Goal: Obtain resource: Obtain resource

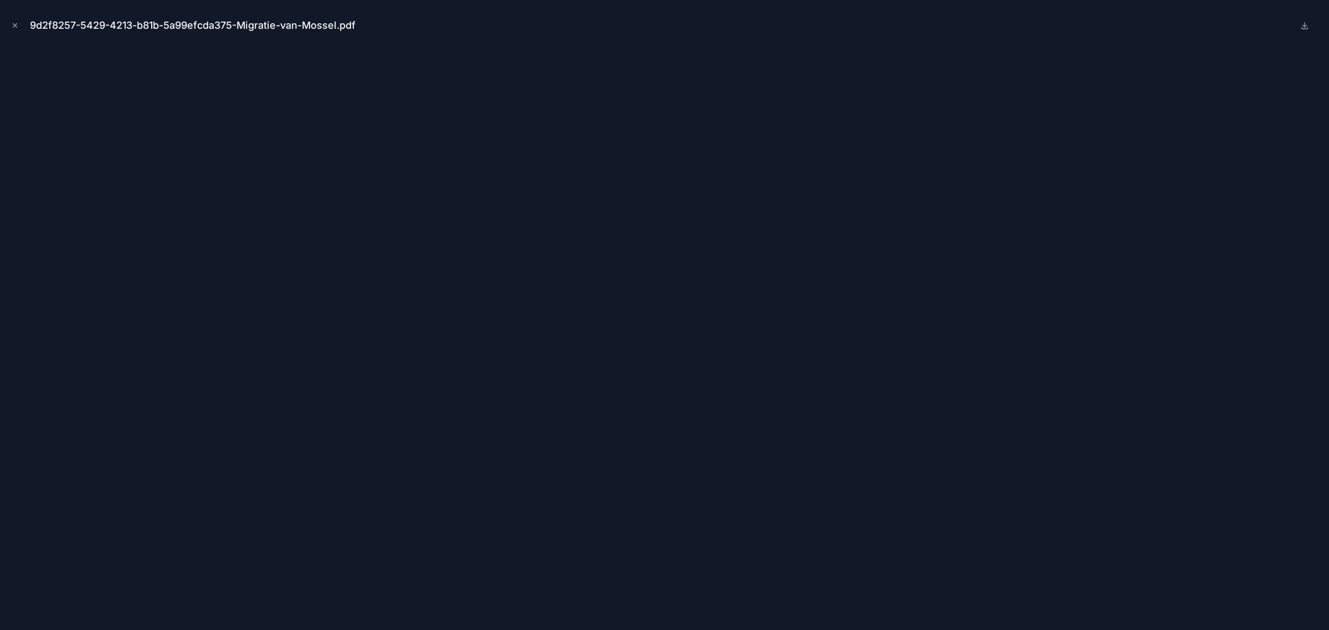
scroll to position [69, 0]
click at [1080, 14] on div "9d2f8257-5429-4213-b81b-5a99efcda375-Migratie-van-Mossel.pdf" at bounding box center [664, 25] width 1311 height 33
click at [12, 22] on icon "Close modal" at bounding box center [15, 26] width 8 height 8
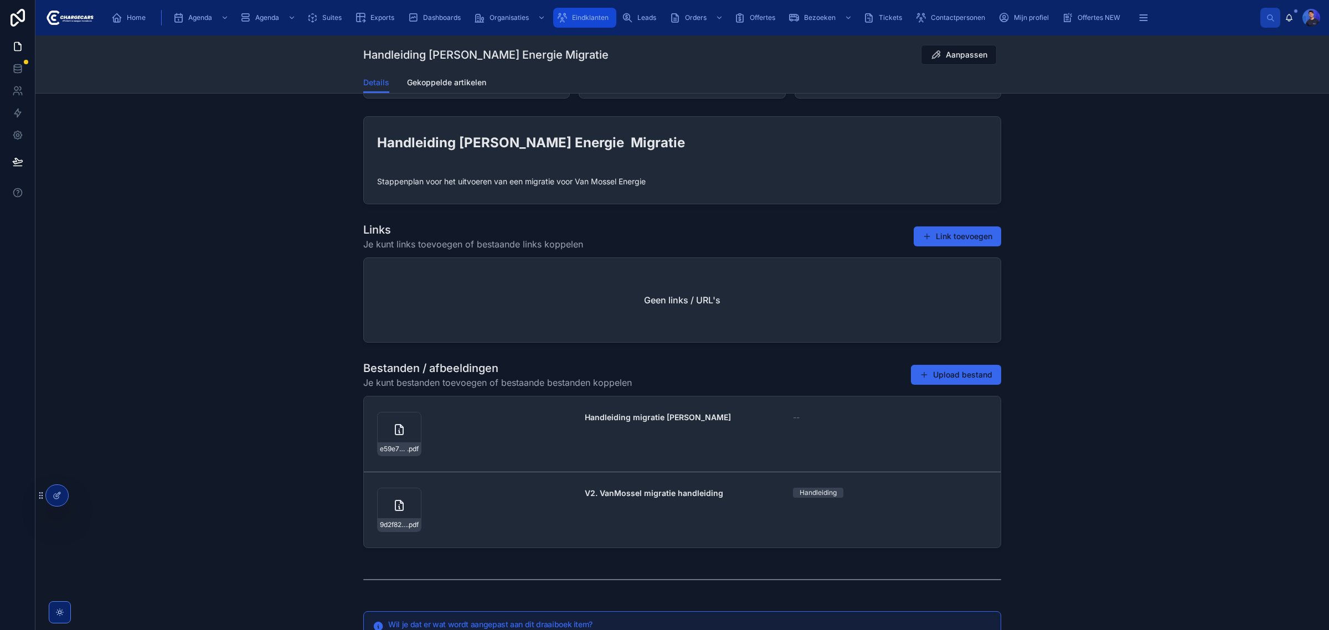
click at [566, 19] on icon "scrollable content" at bounding box center [561, 17] width 11 height 11
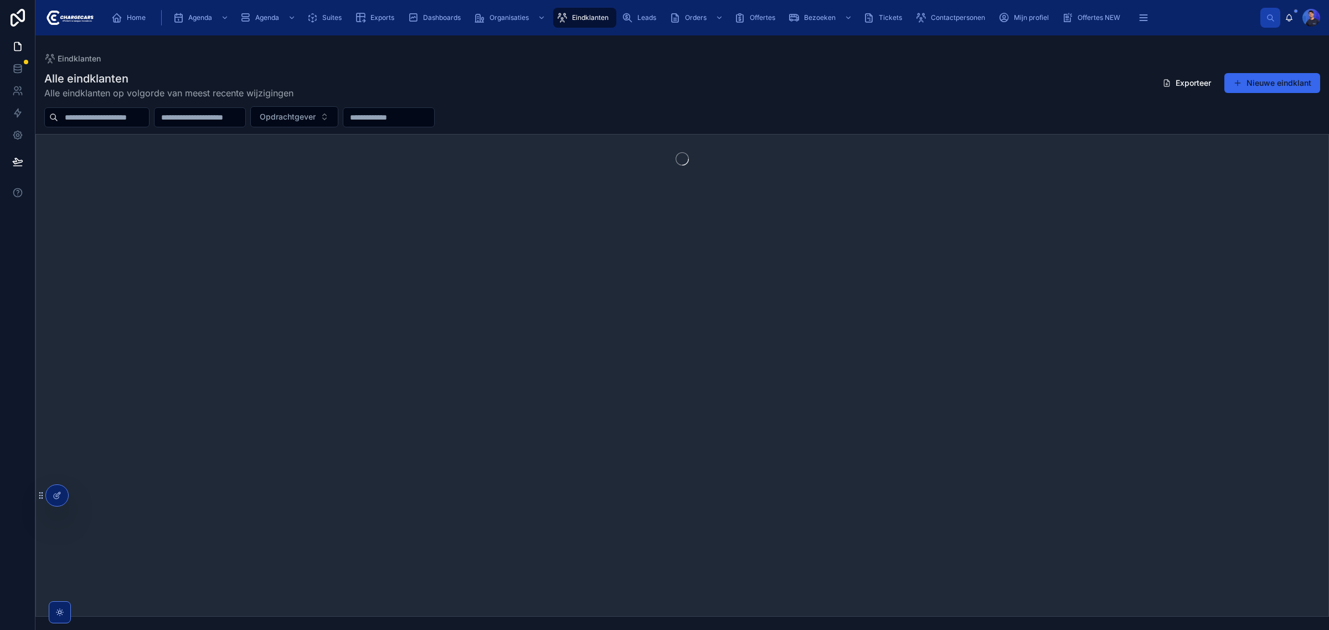
click at [149, 123] on input "text" at bounding box center [103, 118] width 91 height 16
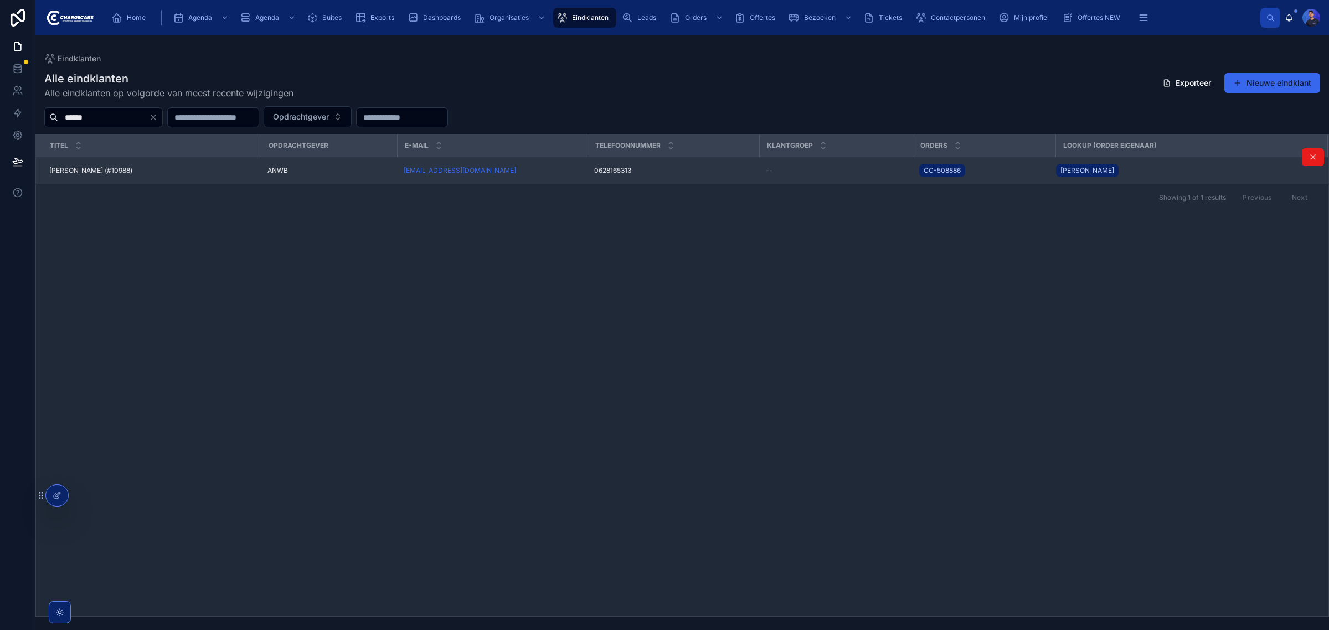
type input "******"
click at [120, 169] on span "[PERSON_NAME] (#10988)" at bounding box center [90, 170] width 83 height 9
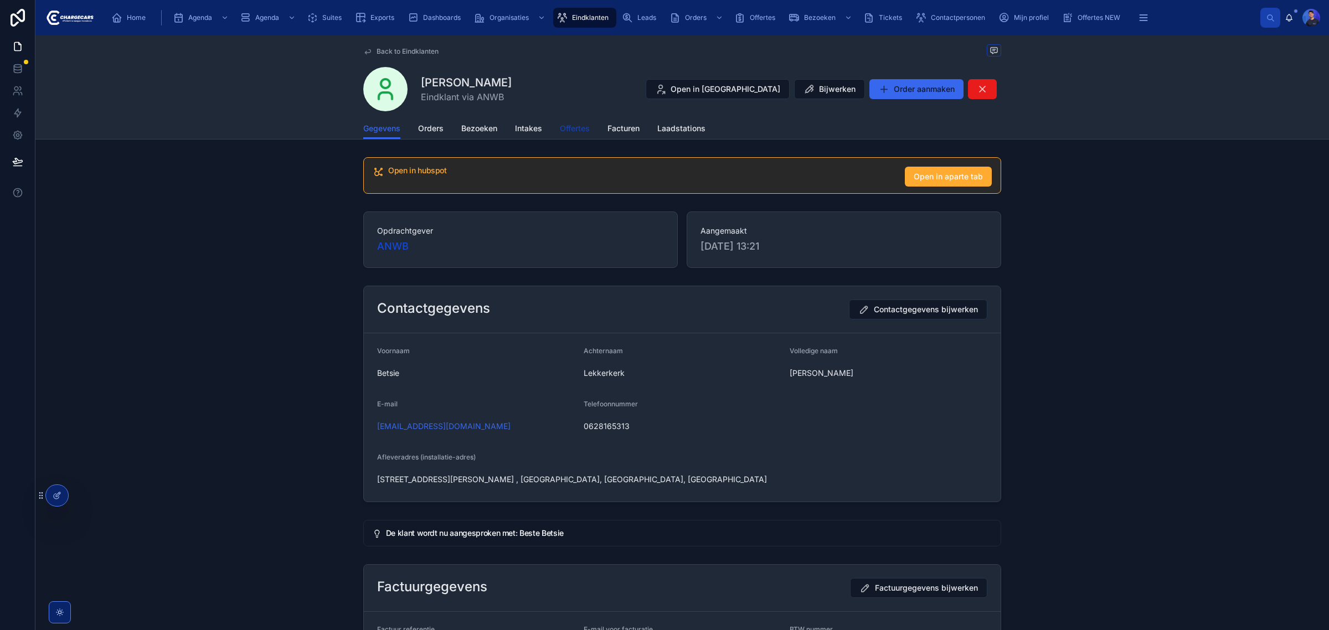
click at [580, 128] on span "Offertes" at bounding box center [575, 128] width 30 height 11
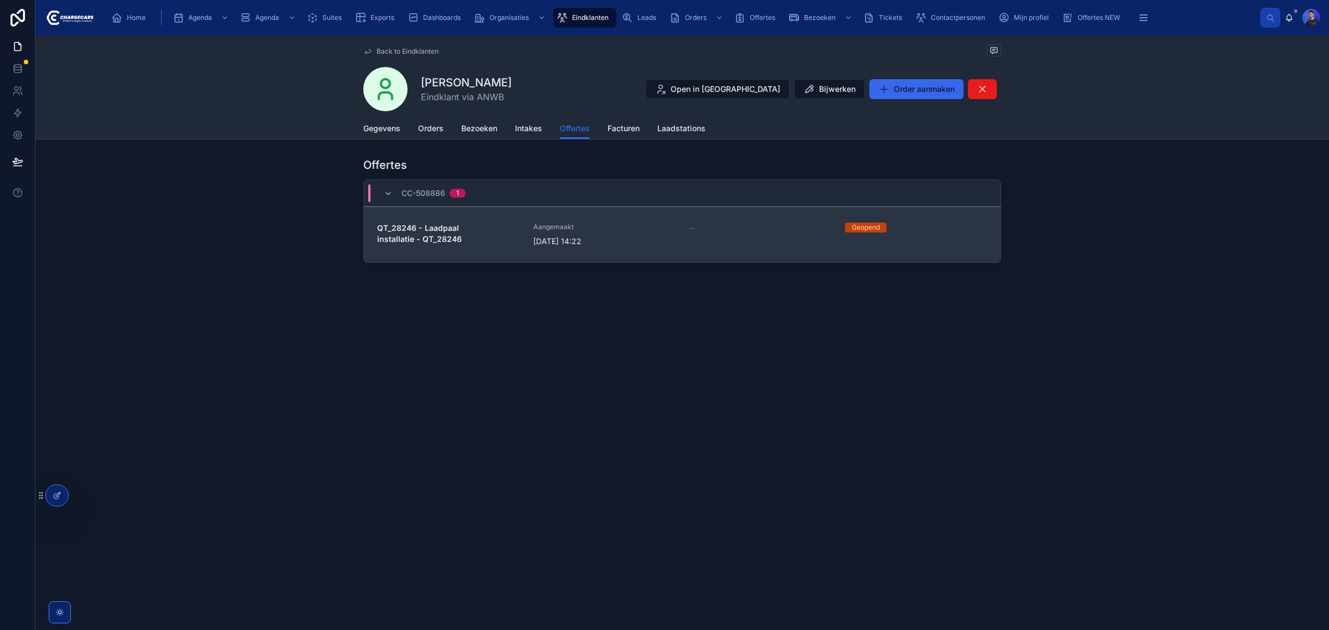
click at [663, 234] on div "Aangemaakt [DATE] 14:22" at bounding box center [604, 235] width 143 height 24
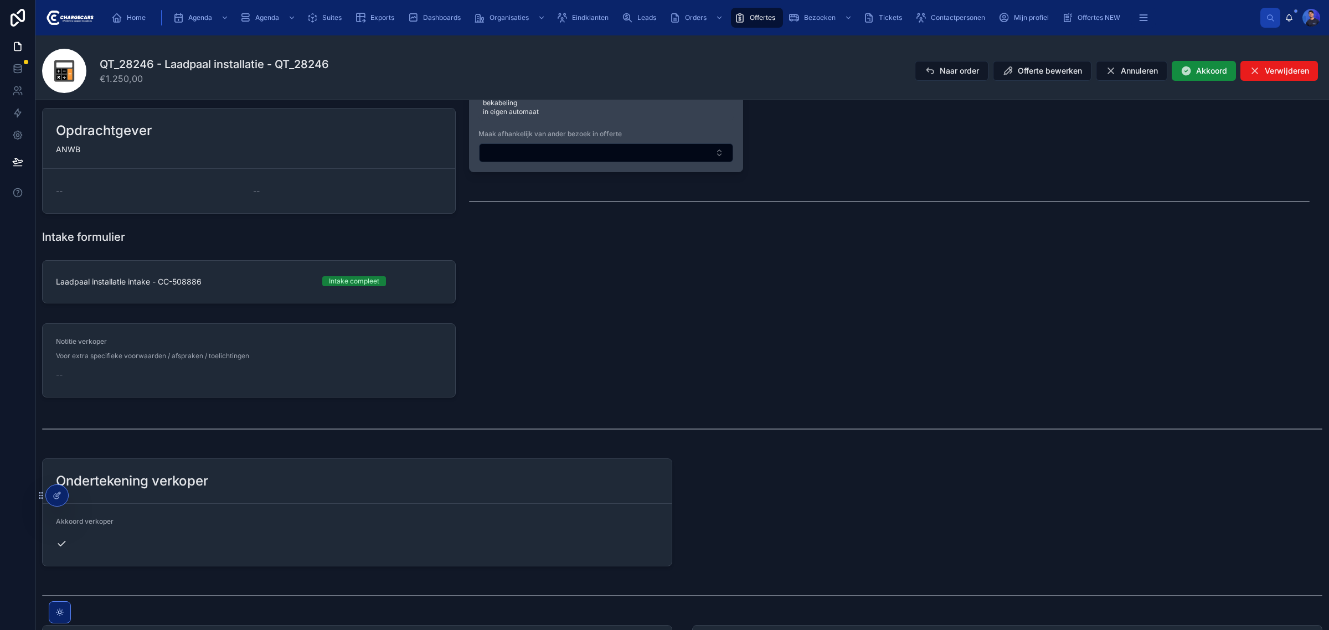
scroll to position [683, 0]
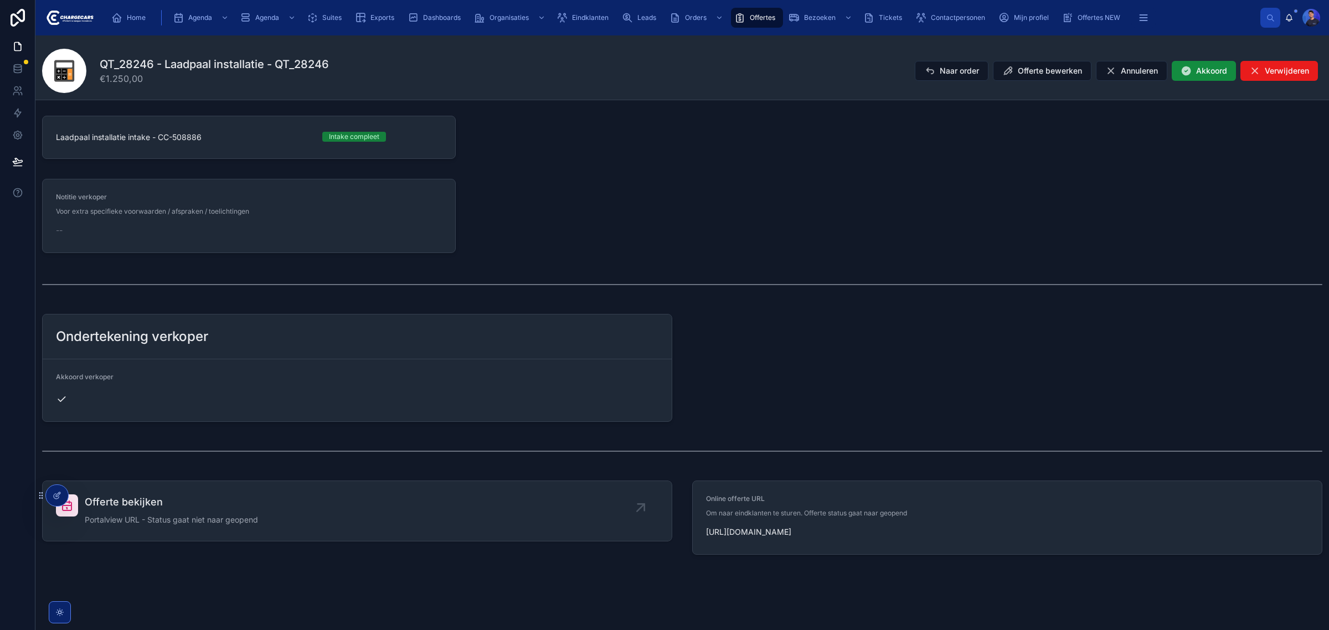
drag, startPoint x: 1141, startPoint y: 532, endPoint x: 695, endPoint y: 527, distance: 445.8
click at [695, 527] on form "Online offerte URL Om naar eindklanten te sturen. Offerte status gaat naar geop…" at bounding box center [1007, 517] width 629 height 73
copy span "[URL][DOMAIN_NAME]"
